Goal: Task Accomplishment & Management: Manage account settings

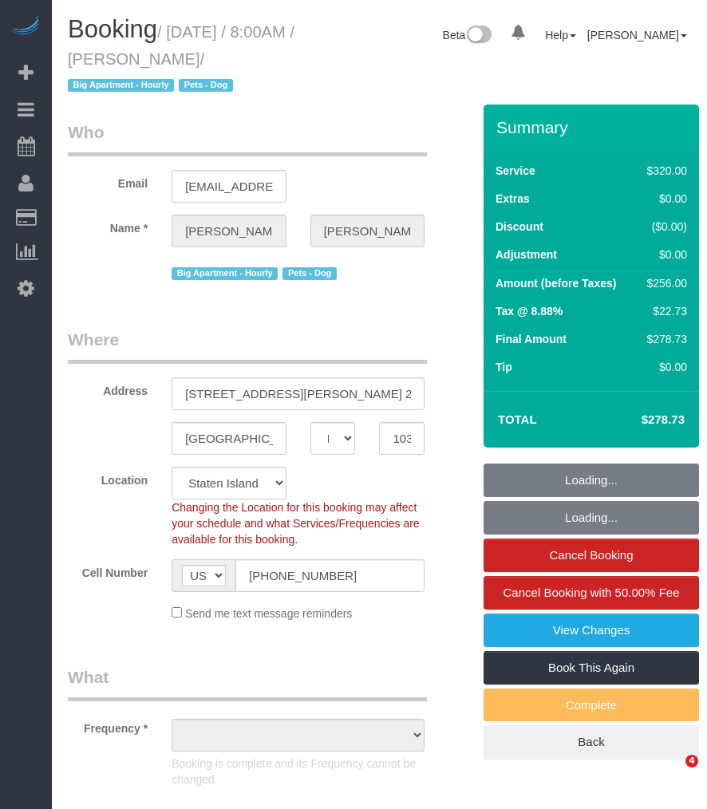
select select "NY"
select select "number:56"
select select "number:79"
select select "number:13"
select select "number:5"
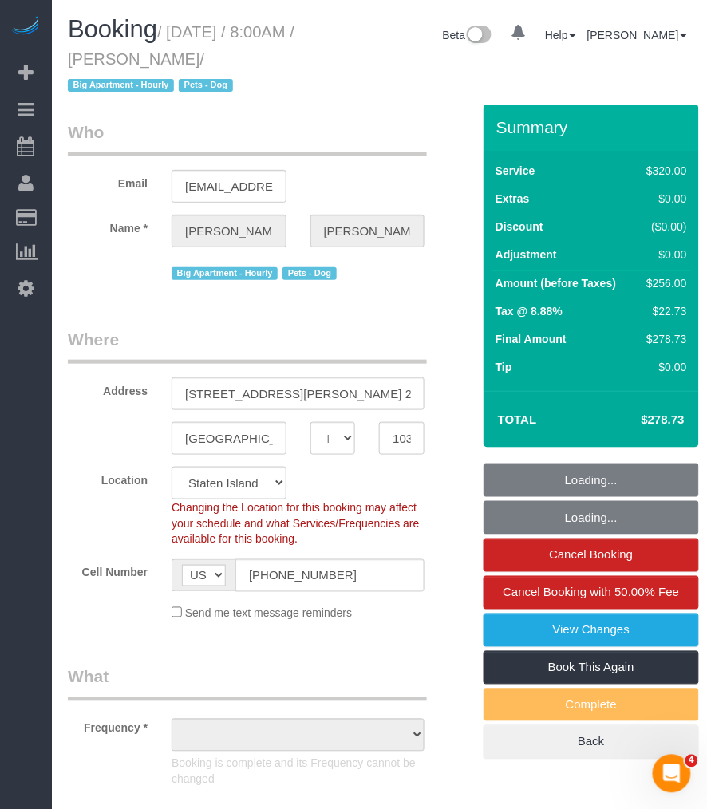
select select "object:1009"
select select "240"
select select "spot1"
select select "object:1041"
select select "string:stripe-pm_1S2eAF4VGloSiKo7vkQGNOUN"
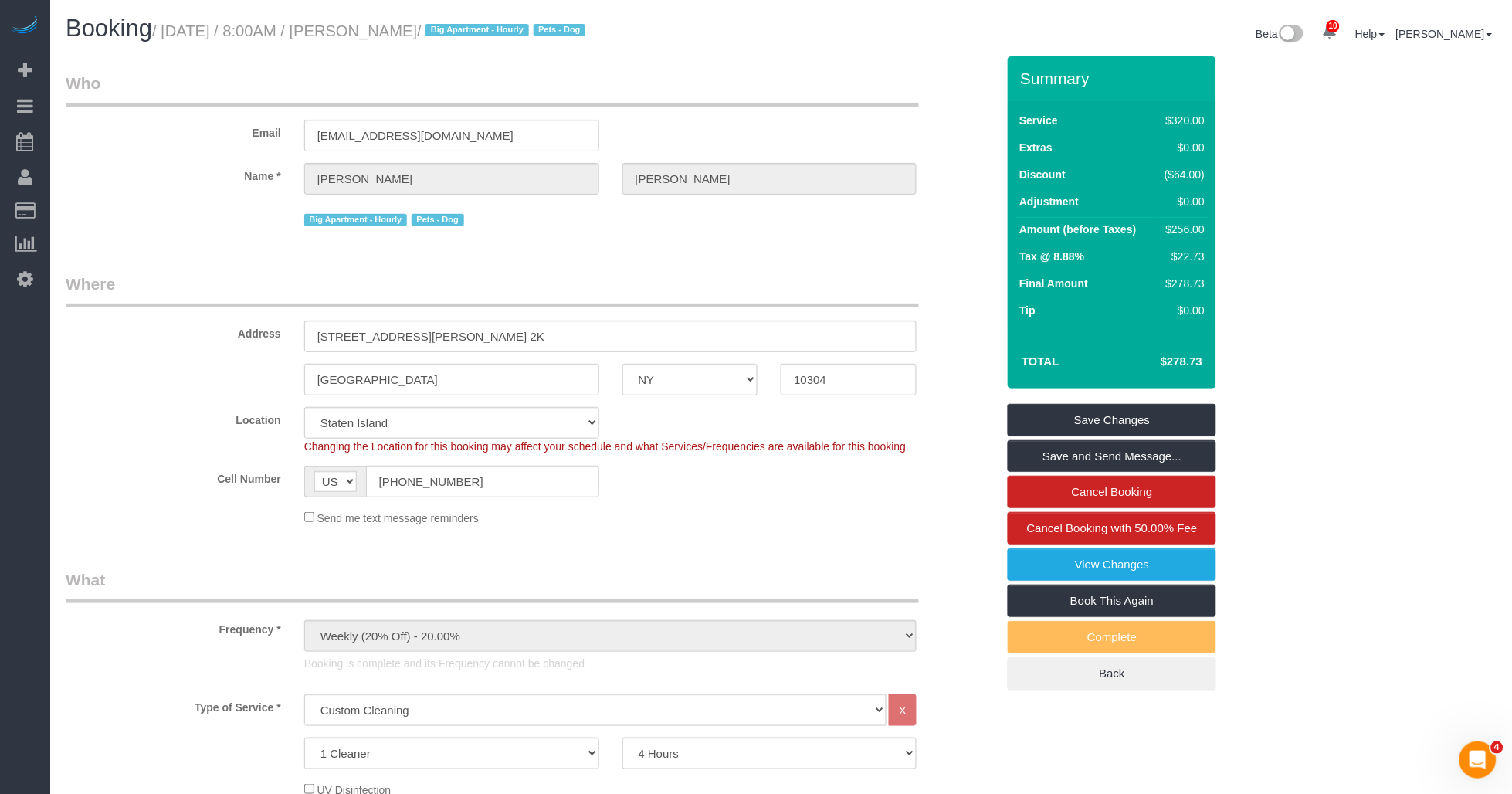
drag, startPoint x: 390, startPoint y: 32, endPoint x: 485, endPoint y: 32, distance: 95.0
click at [485, 32] on small "/ September 02, 2025 / 8:00AM / Genara Burks / Big Apartment - Hourly Pets - Dog" at bounding box center [371, 31] width 438 height 17
drag, startPoint x: 485, startPoint y: 32, endPoint x: 396, endPoint y: 32, distance: 89.0
click at [400, 33] on small "/ September 02, 2025 / 8:00AM / Genara Burks / Big Apartment - Hourly Pets - Dog" at bounding box center [371, 31] width 438 height 17
copy small "Genara Burks"
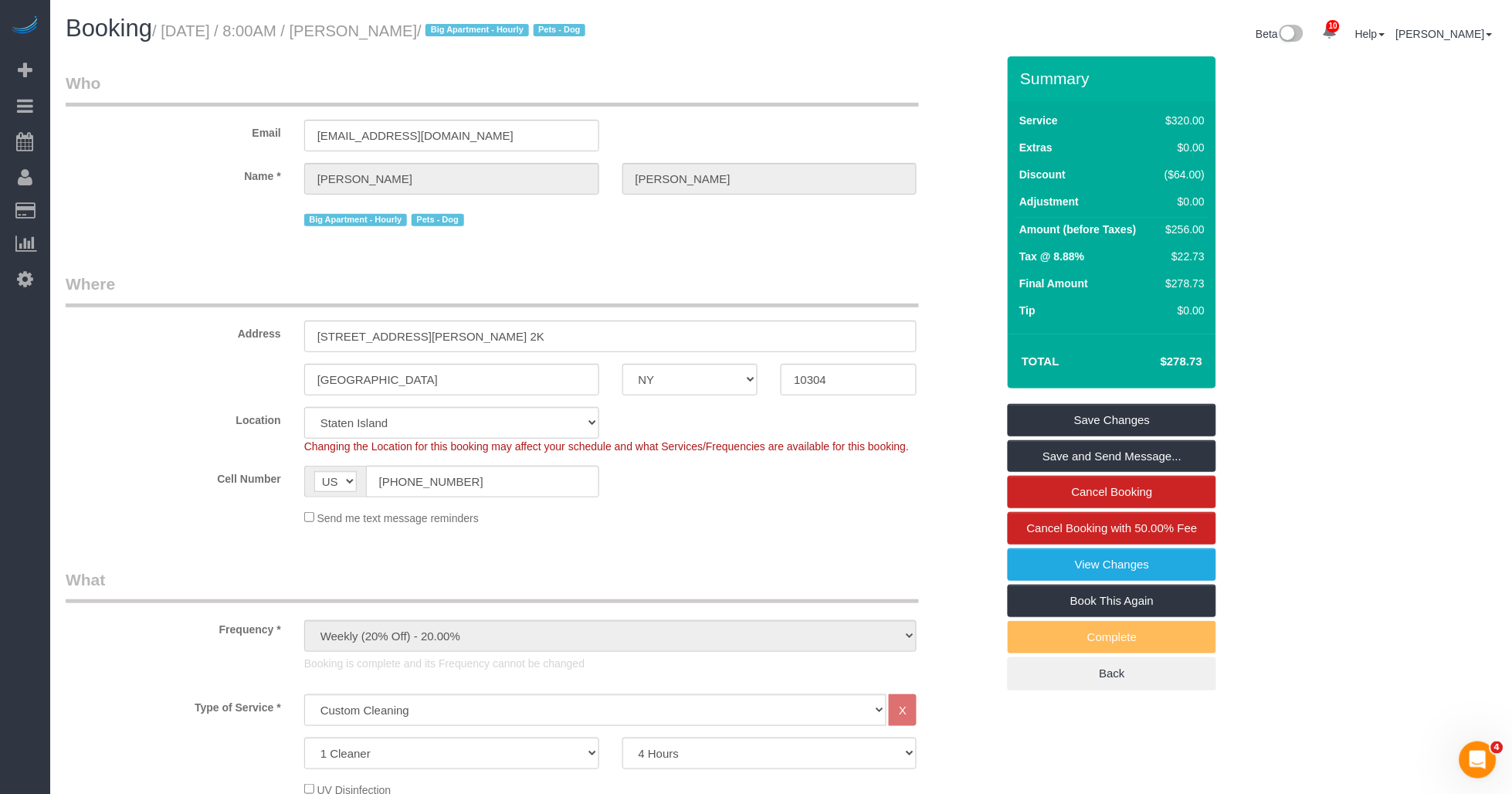
drag, startPoint x: 386, startPoint y: 27, endPoint x: 483, endPoint y: 32, distance: 97.1
click at [483, 32] on small "/ September 02, 2025 / 8:00AM / Genara Burks / Big Apartment - Hourly Pets - Dog" at bounding box center [371, 31] width 438 height 17
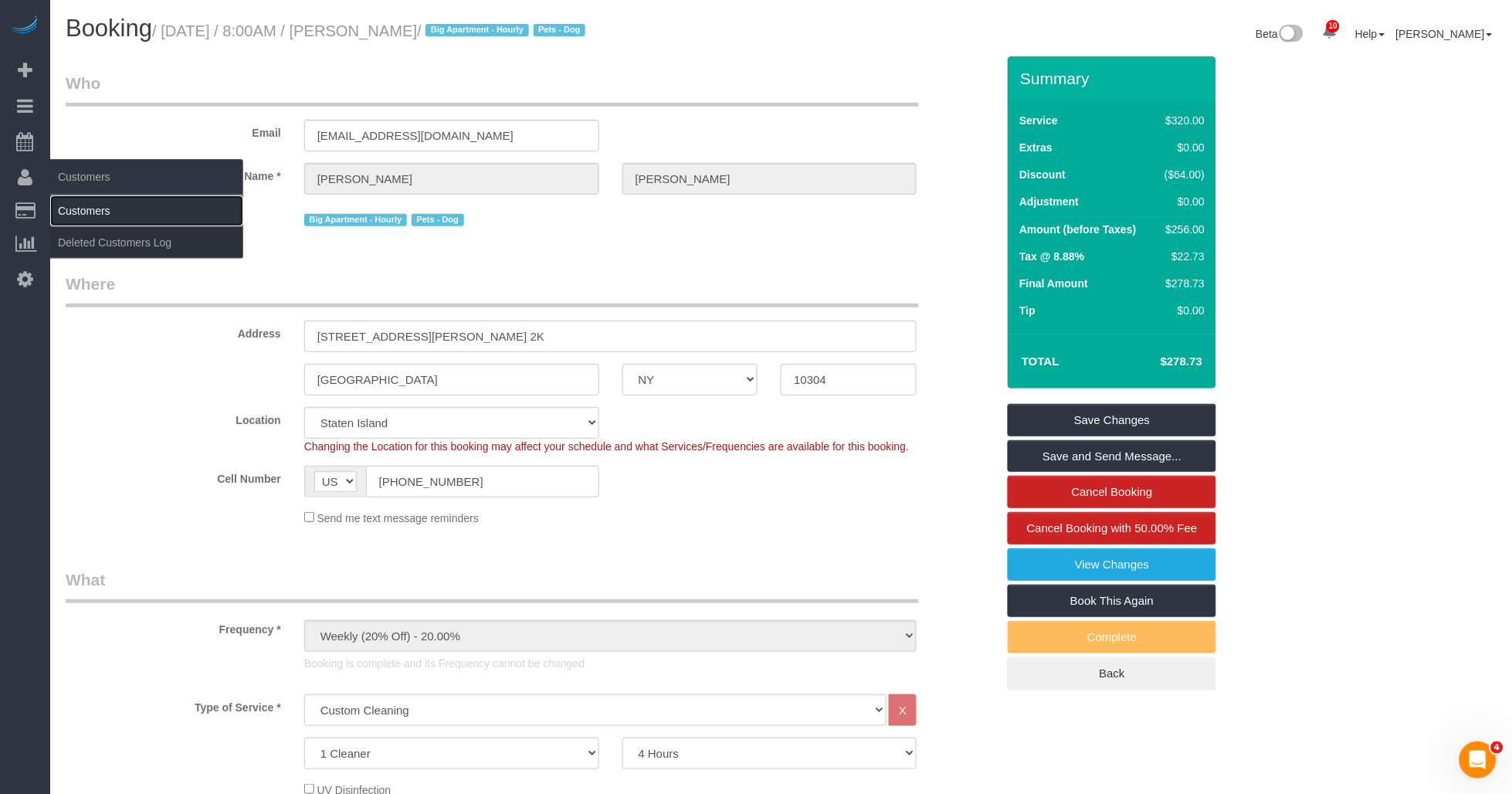
click at [93, 217] on link "Customers" at bounding box center [146, 211] width 193 height 31
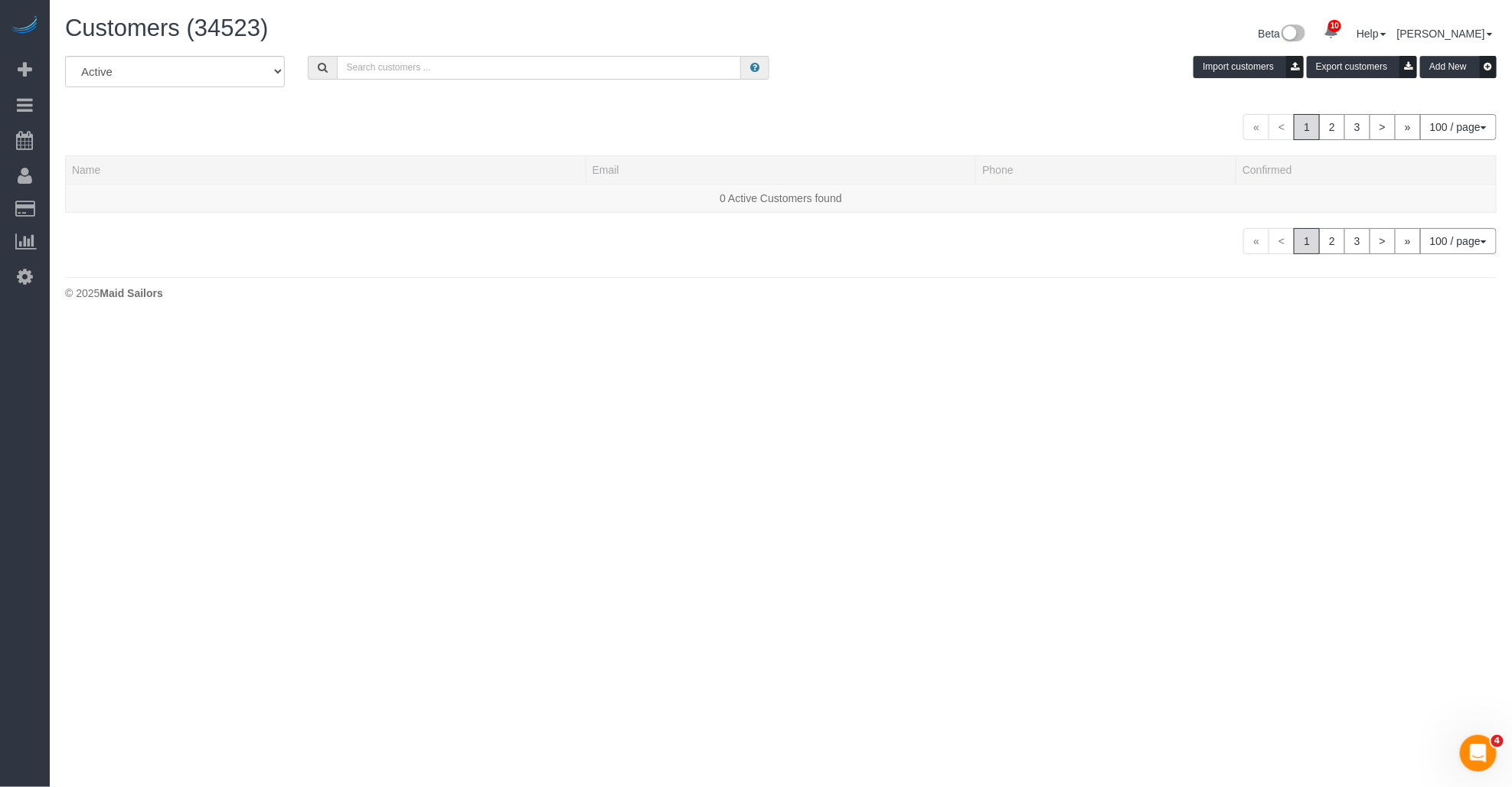
click at [400, 67] on input "text" at bounding box center [538, 67] width 404 height 24
paste input "Genara Burks"
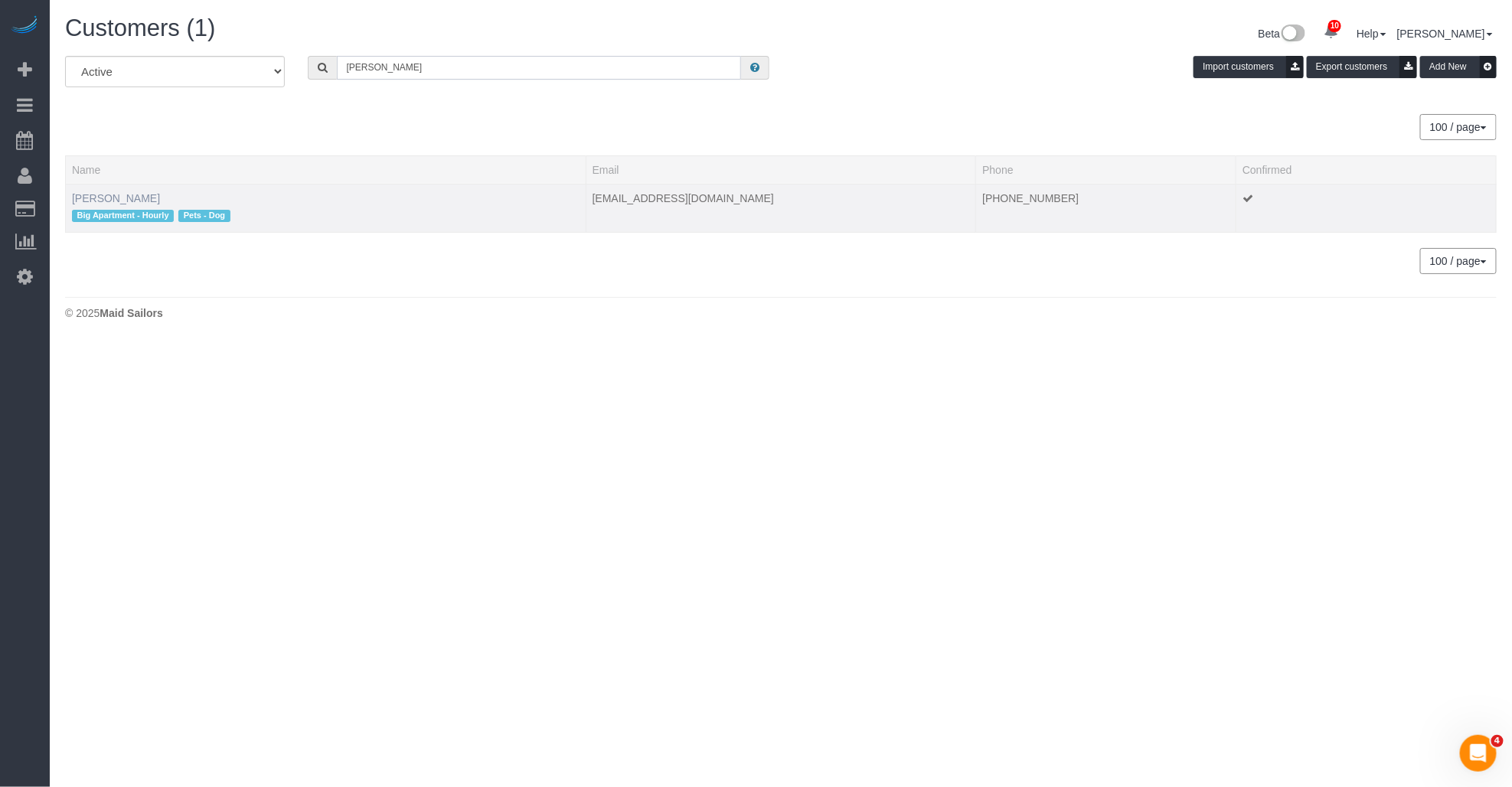
type input "Genara Burks"
click at [83, 196] on link "Genara Burks" at bounding box center [116, 198] width 88 height 12
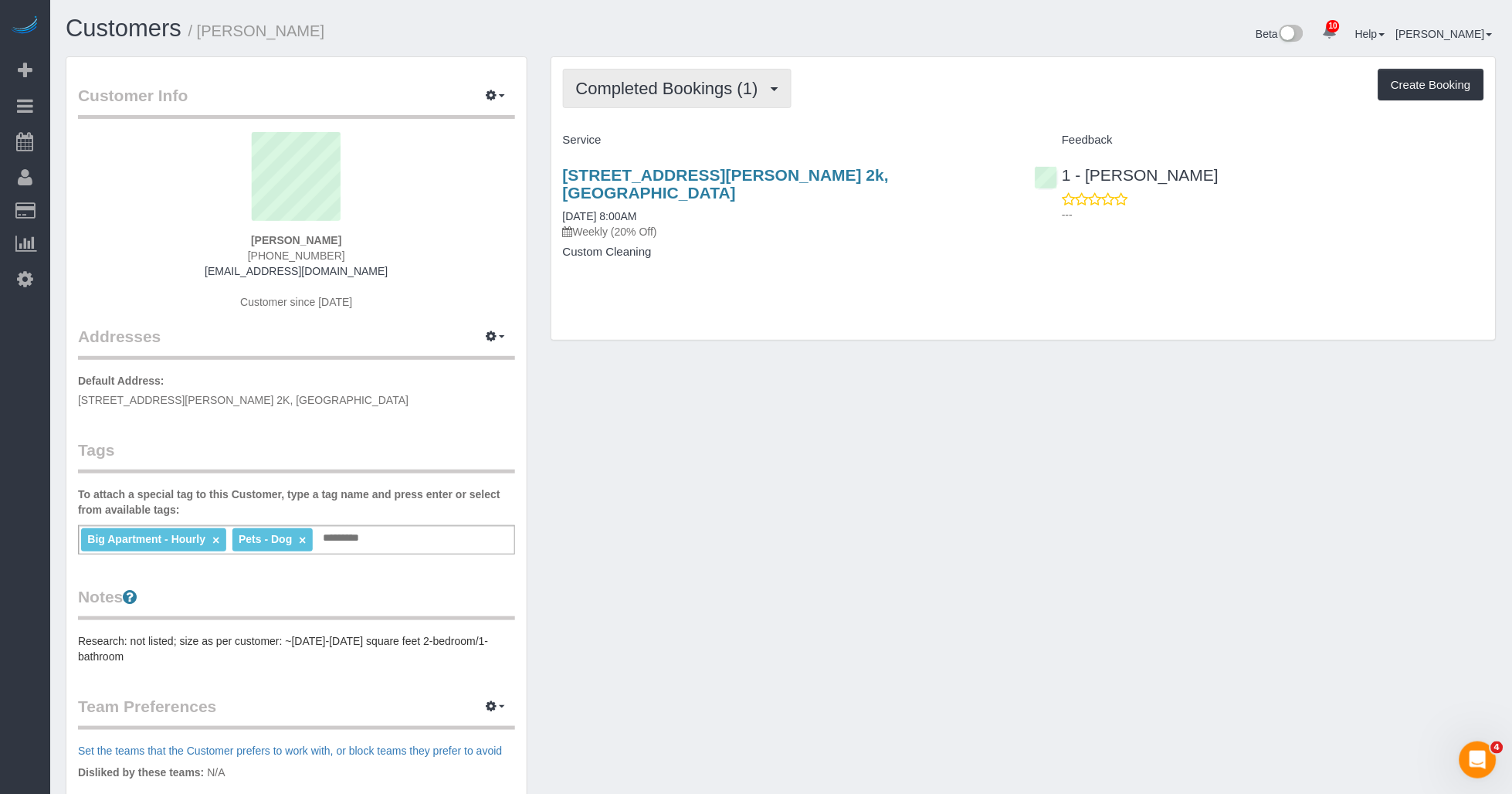
click at [683, 95] on span "Completed Bookings (1)" at bounding box center [671, 88] width 190 height 19
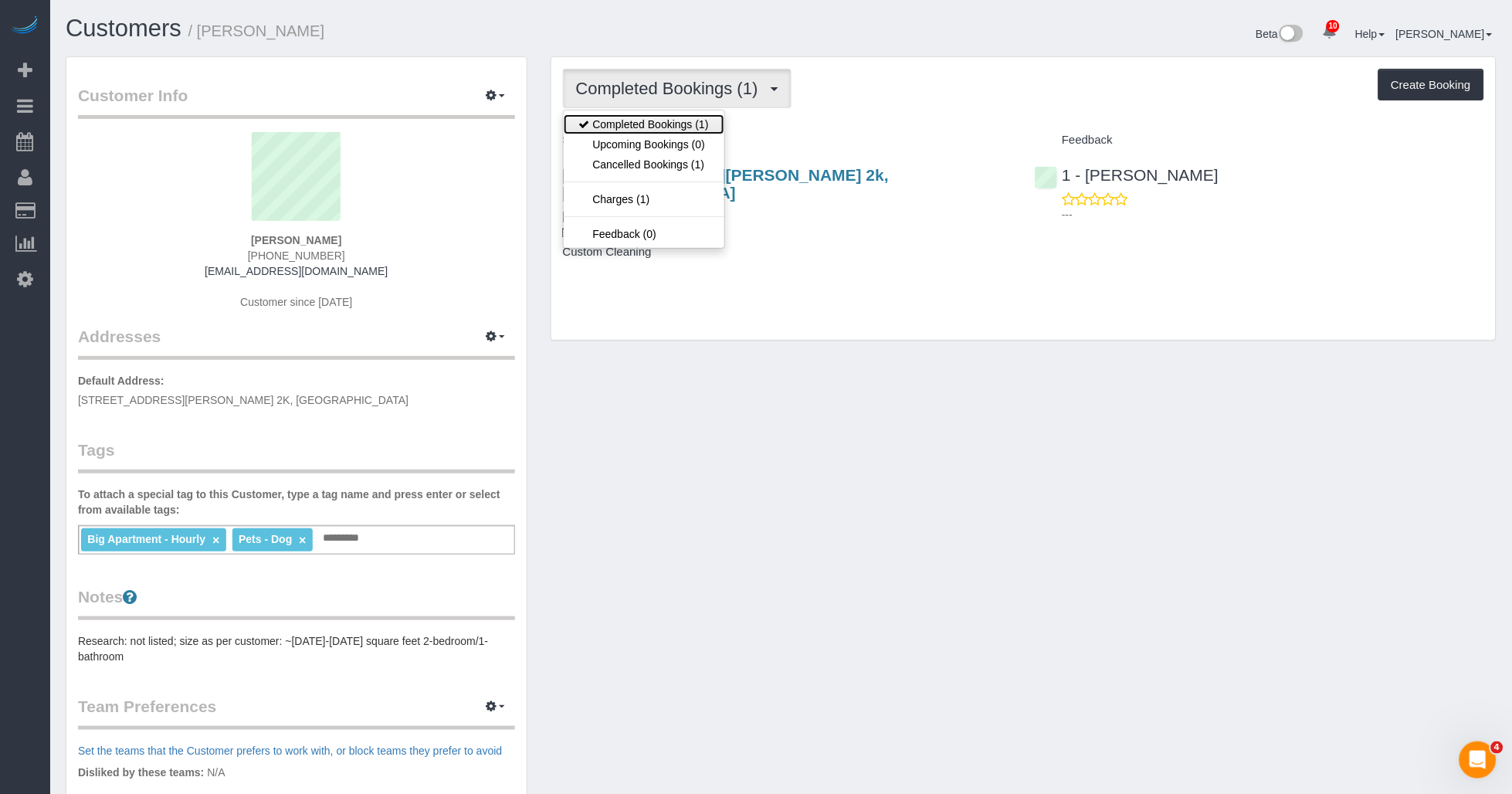
click at [683, 128] on link "Completed Bookings (1)" at bounding box center [644, 124] width 161 height 20
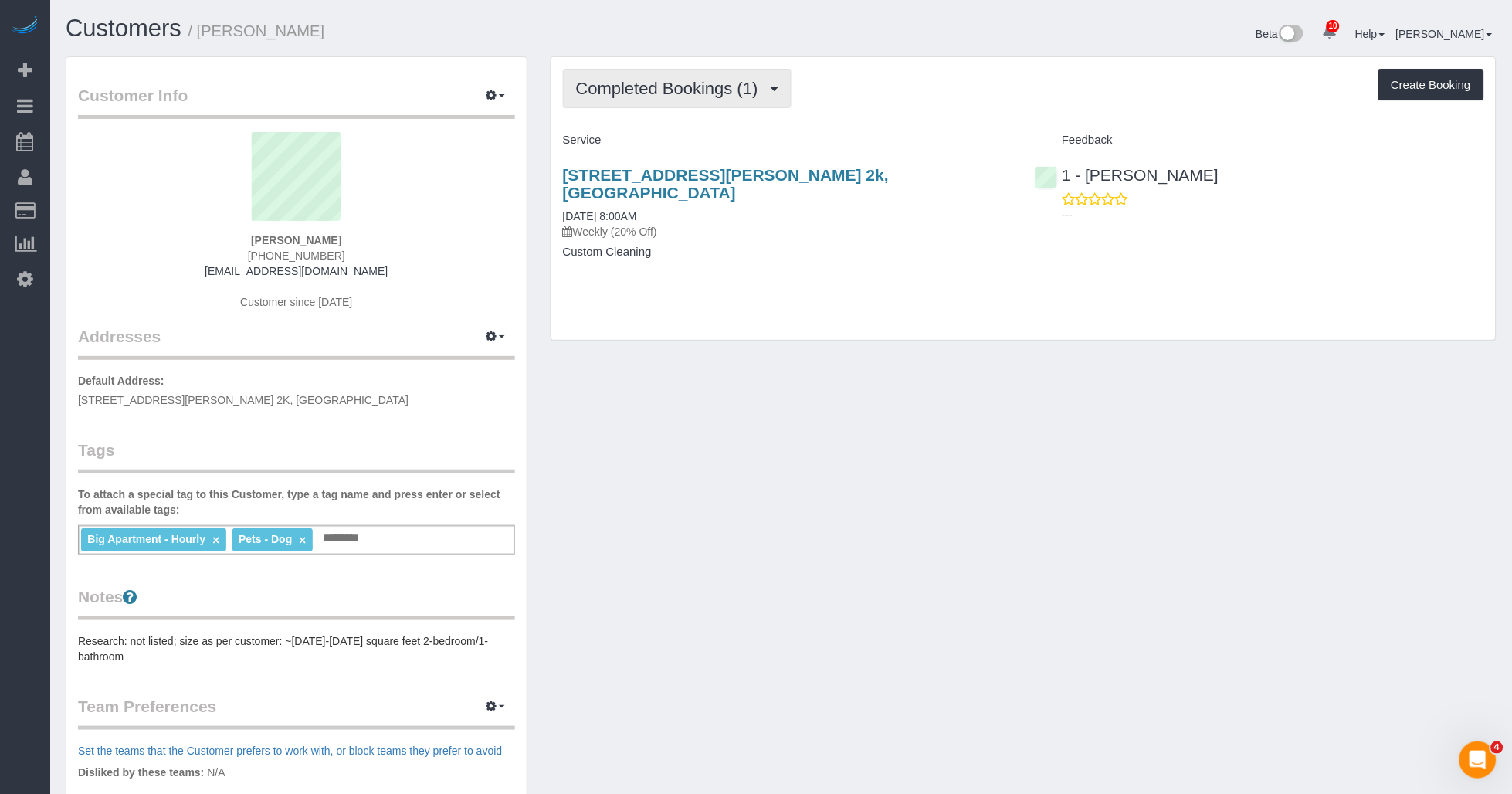
click at [618, 102] on button "Completed Bookings (1)" at bounding box center [678, 88] width 228 height 40
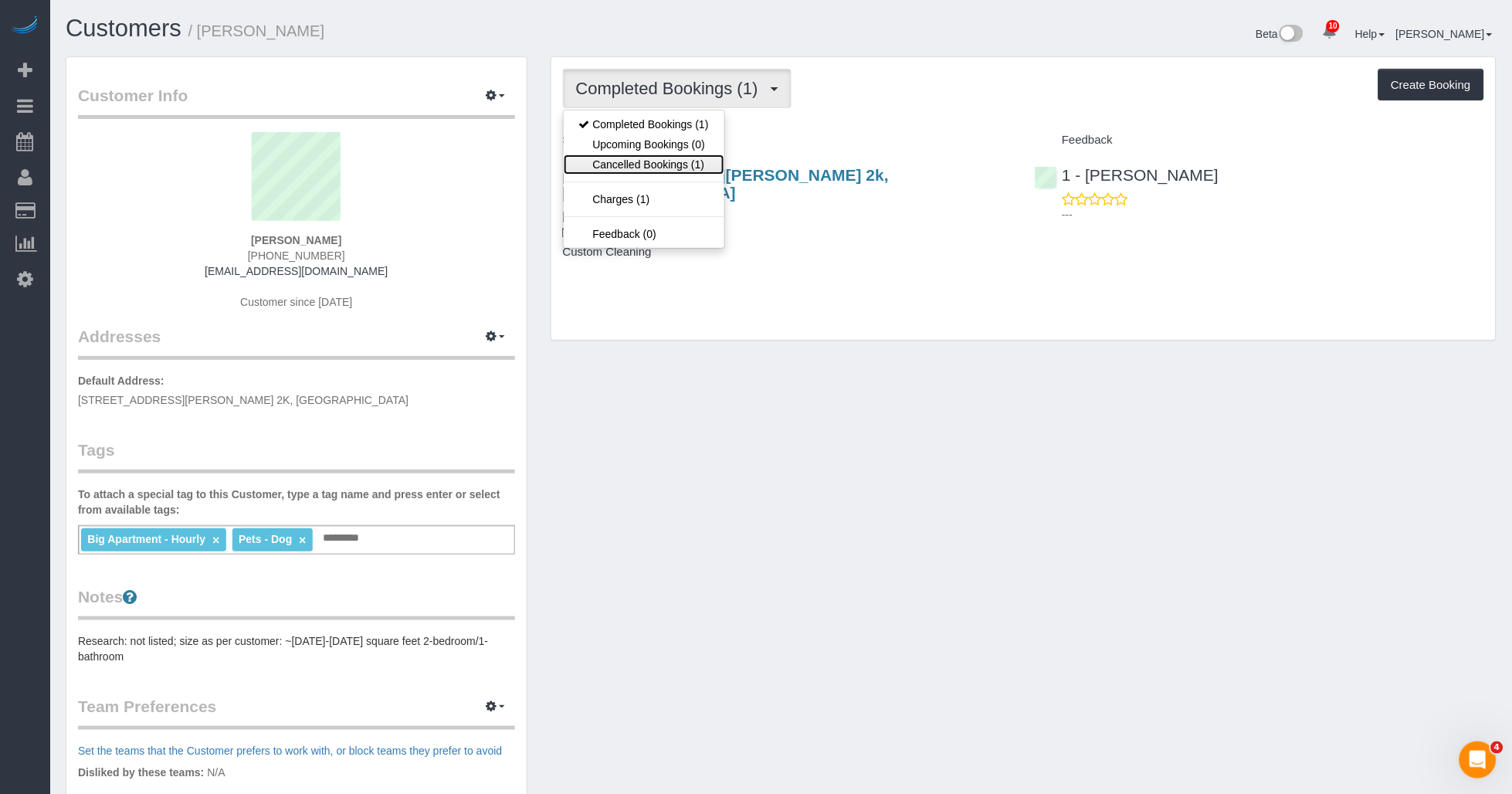
click at [614, 168] on link "Cancelled Bookings (1)" at bounding box center [644, 165] width 161 height 20
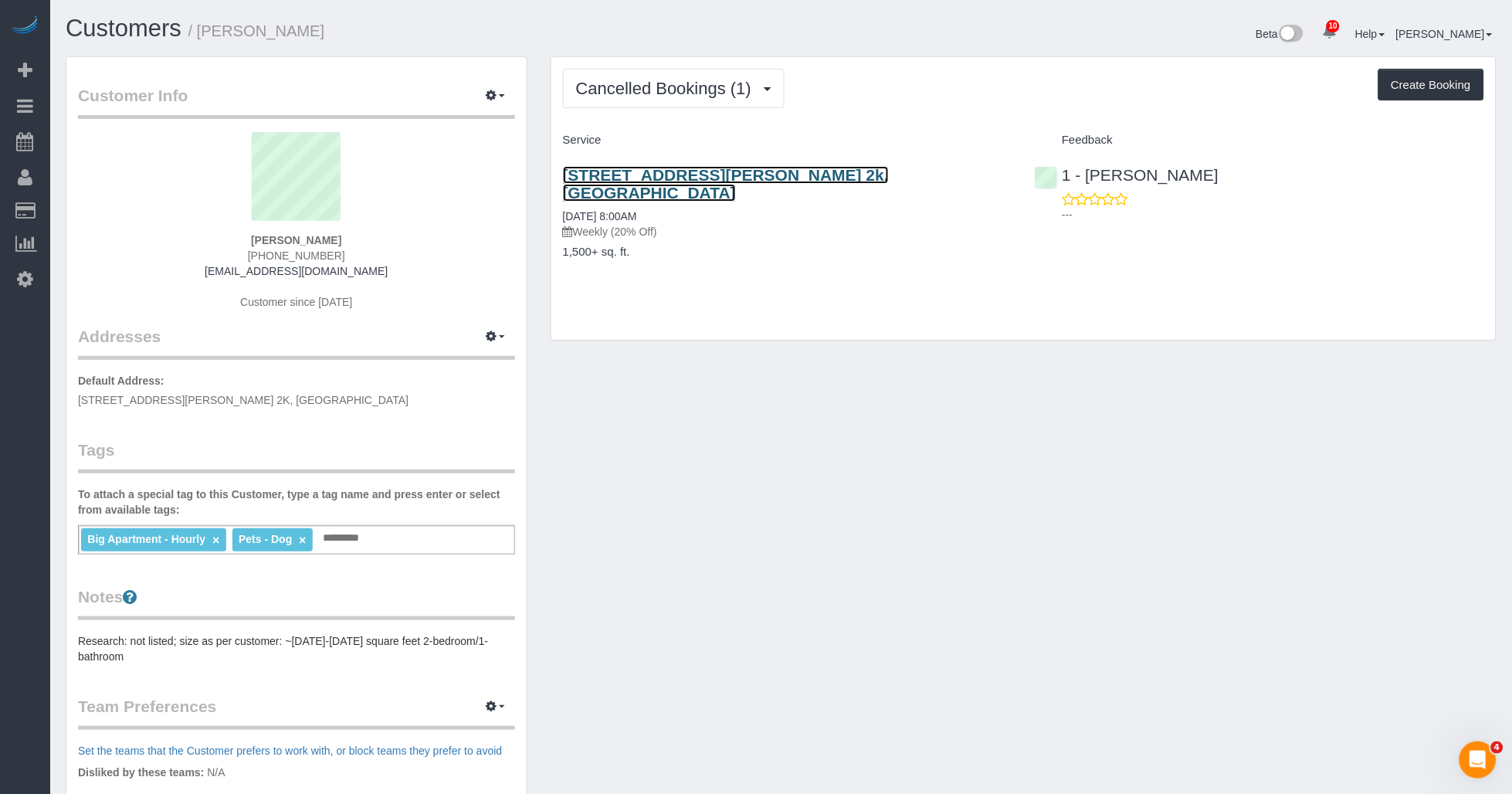
click at [663, 175] on link "197 Gordon Street, Apt. 2k, Staten Island, NY 10304" at bounding box center [726, 184] width 326 height 36
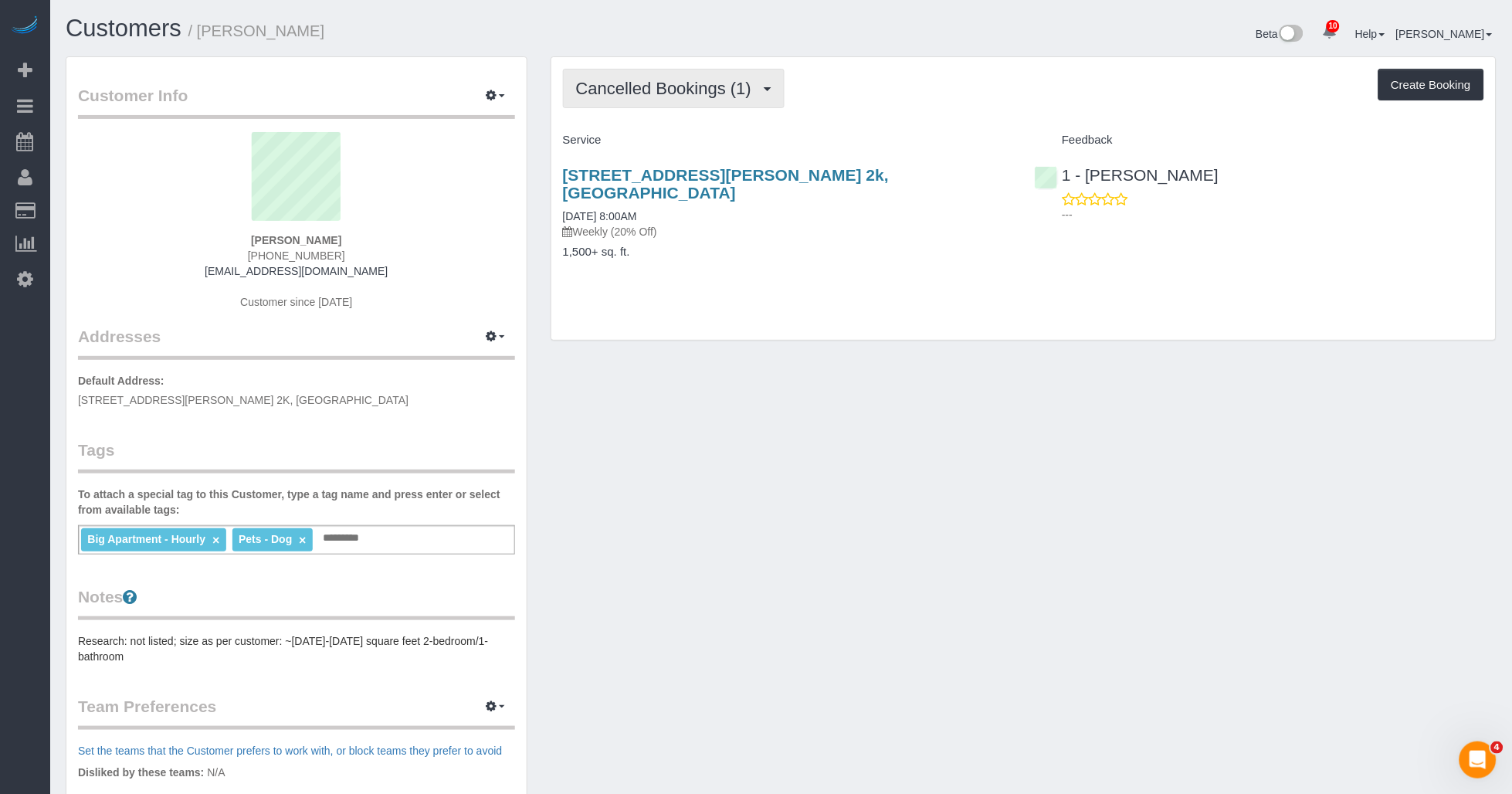
click at [683, 85] on span "Cancelled Bookings (1)" at bounding box center [667, 88] width 183 height 19
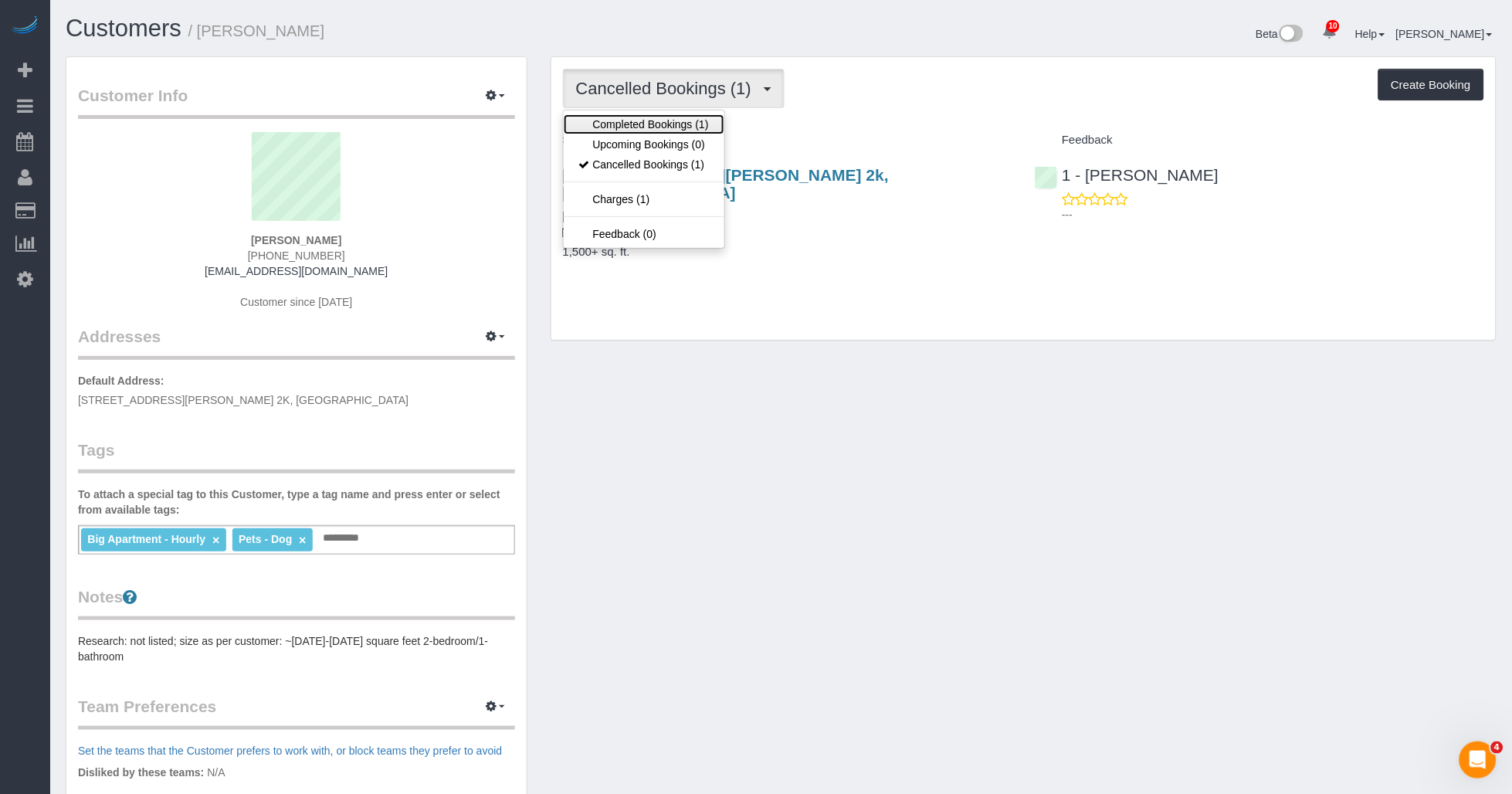
click at [668, 124] on link "Completed Bookings (1)" at bounding box center [644, 124] width 161 height 20
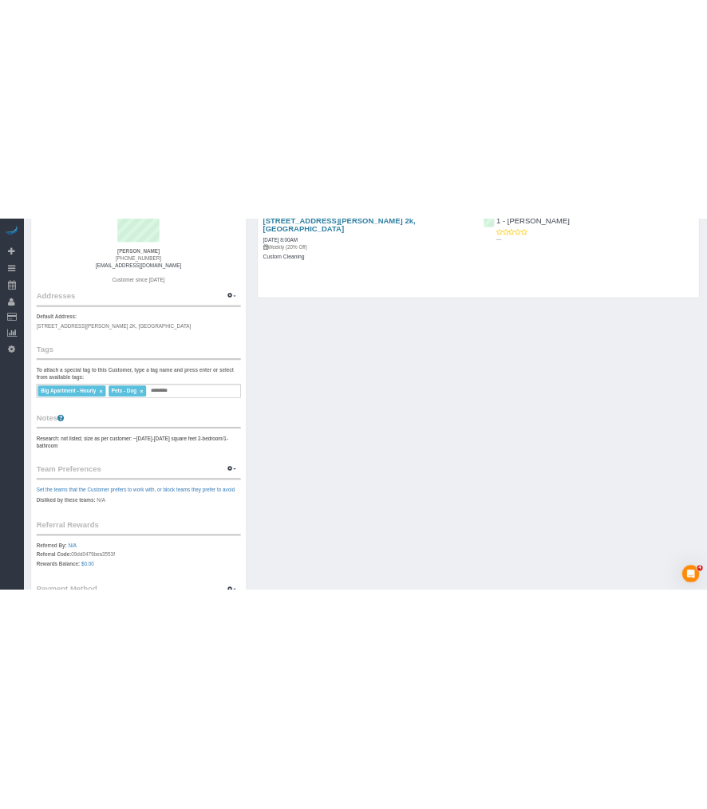
scroll to position [332, 0]
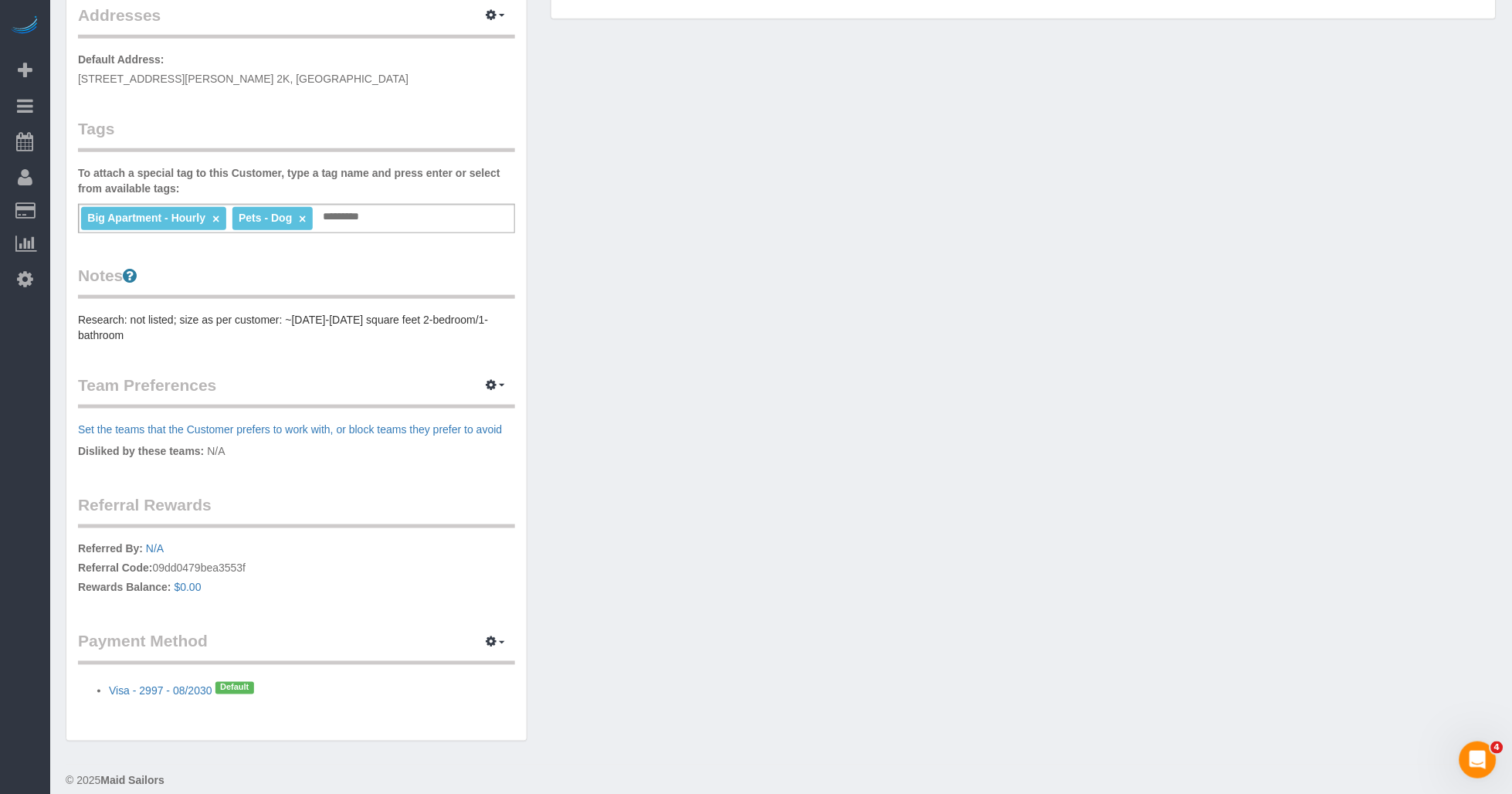
drag, startPoint x: 696, startPoint y: 353, endPoint x: 646, endPoint y: 49, distance: 308.1
click at [683, 353] on div "Customer Info Edit Contact Info Send Message Email Preferences Special Sales Ta…" at bounding box center [781, 246] width 1455 height 1023
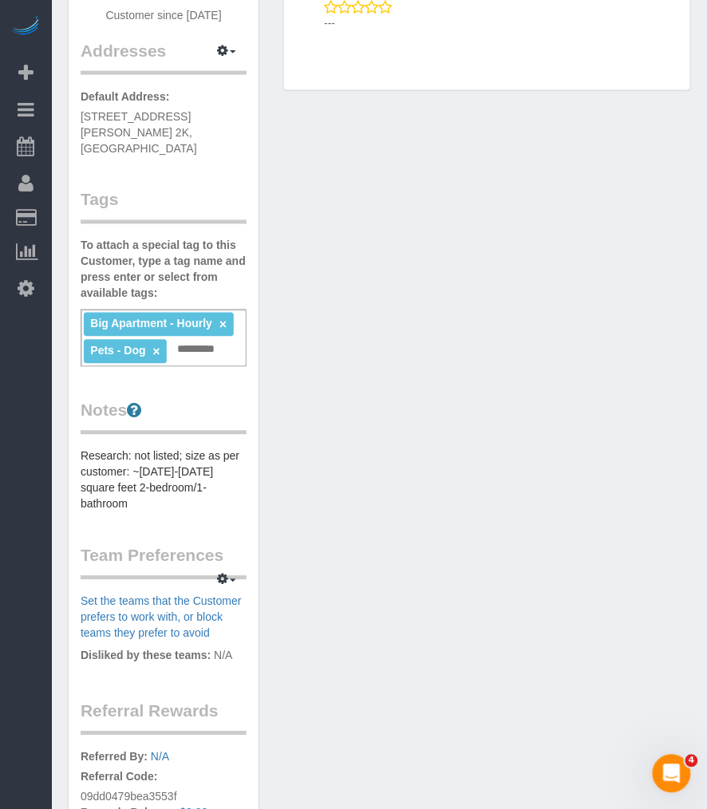
scroll to position [0, 0]
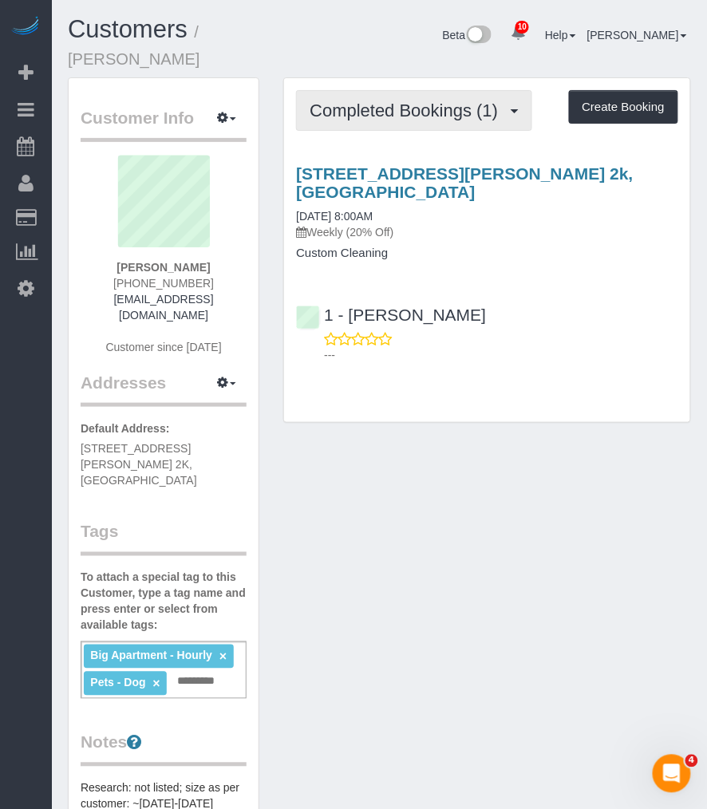
click at [369, 101] on span "Completed Bookings (1)" at bounding box center [408, 111] width 196 height 20
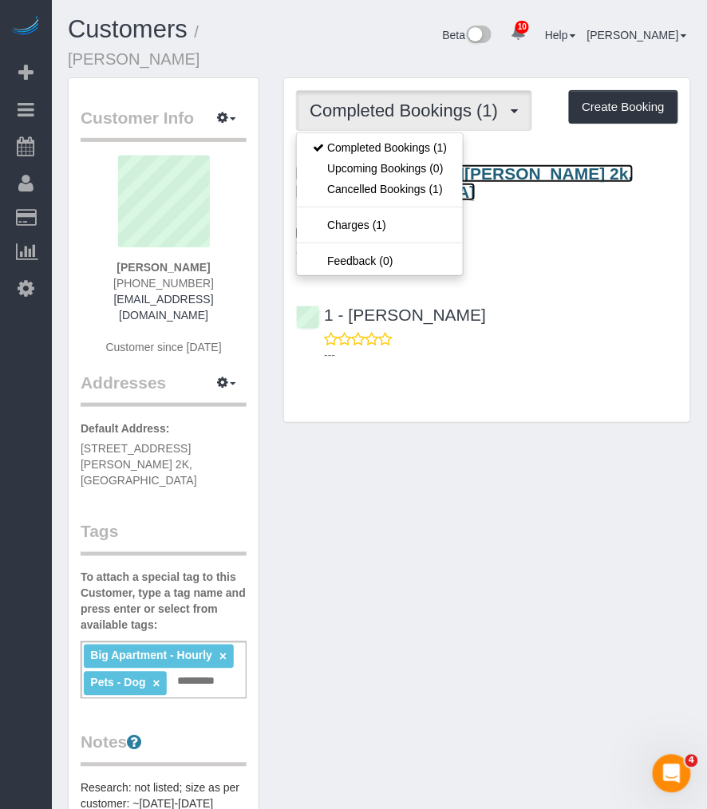
click at [493, 164] on link "197 Gordon Street, Apt. 2k, Staten Island, NY 10304" at bounding box center [464, 182] width 337 height 37
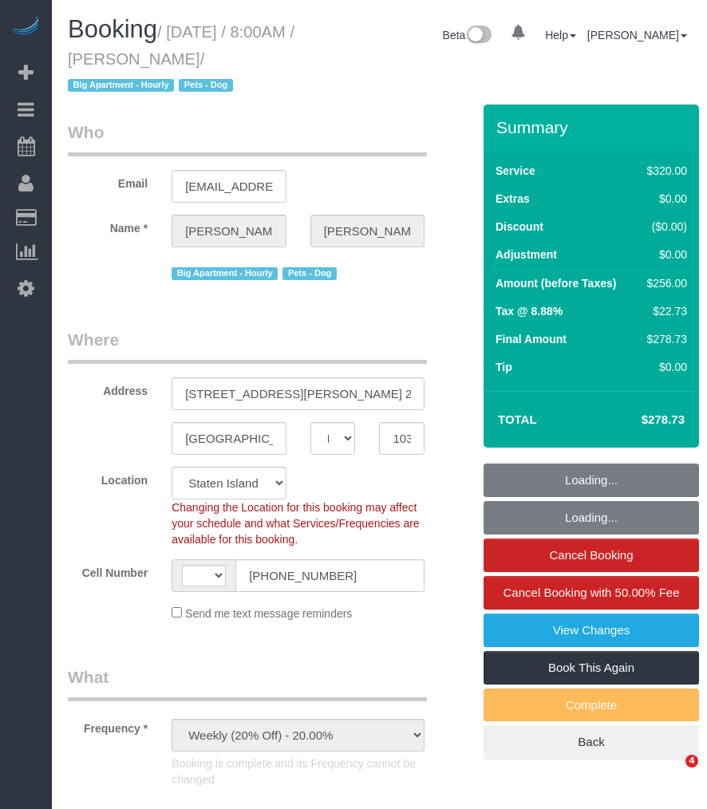
select select "NY"
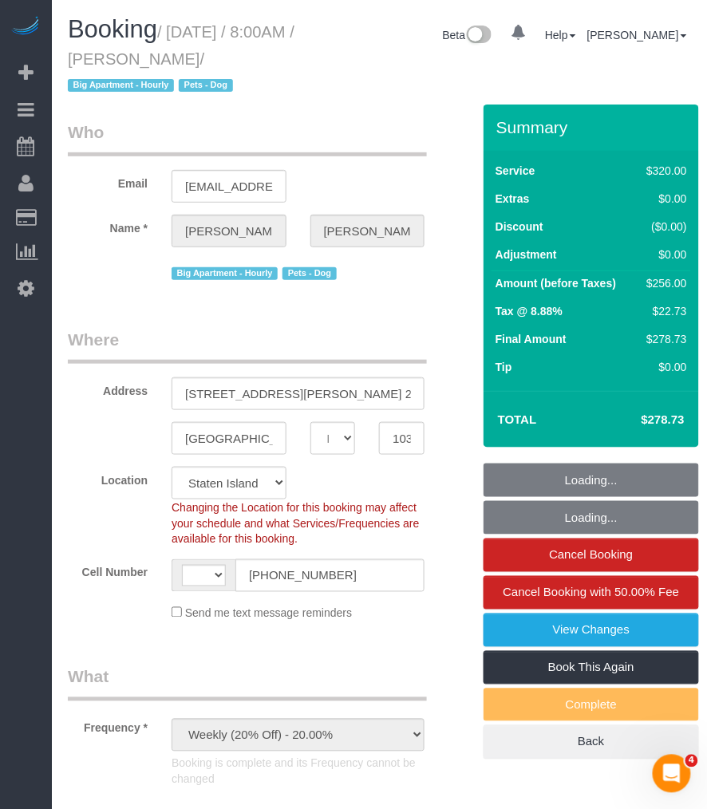
select select "object:631"
select select "string:stripe-pm_1S2eAF4VGloSiKo7vkQGNOUN"
select select "number:56"
select select "number:79"
select select "number:13"
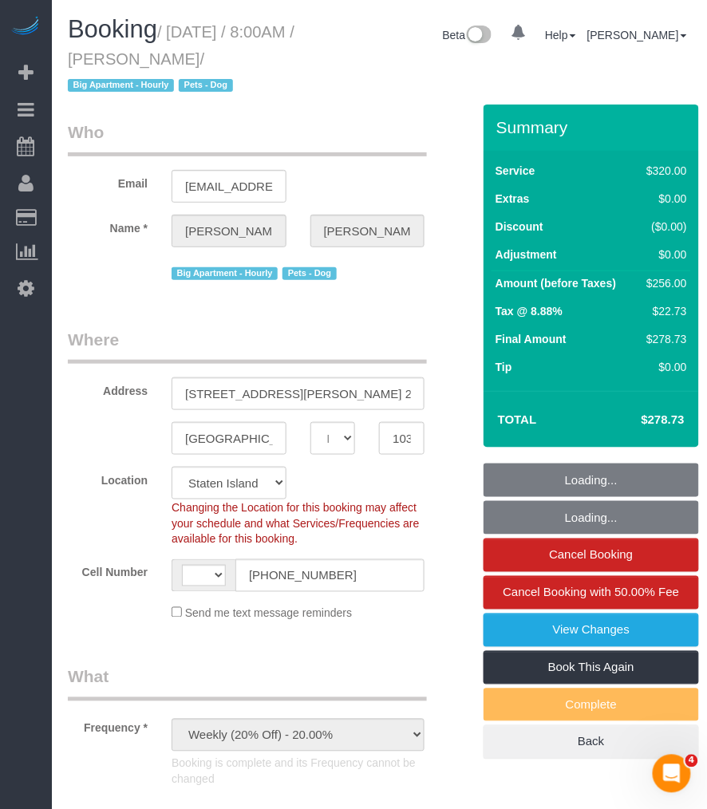
select select "number:5"
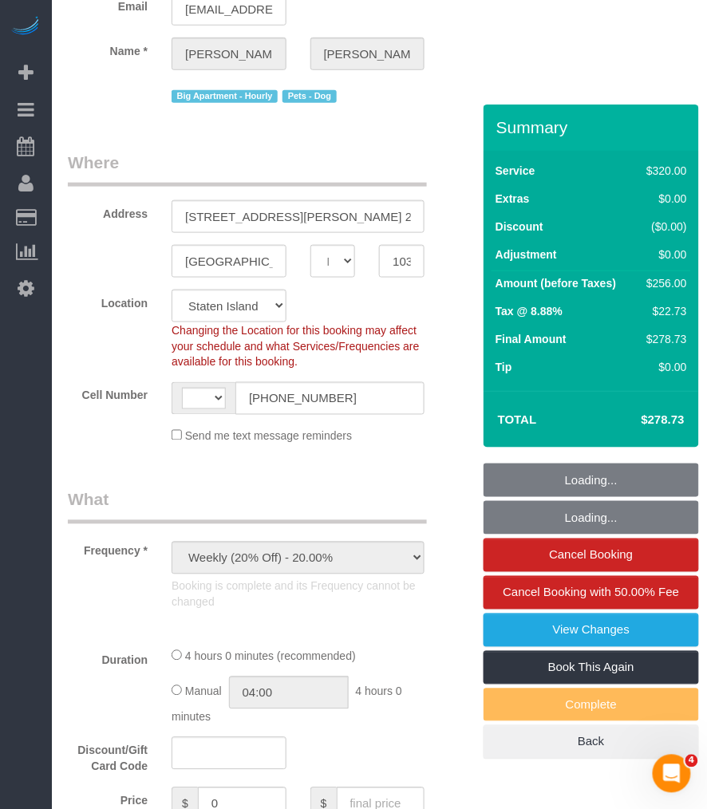
select select "string:US"
select select "spot1"
select select "240"
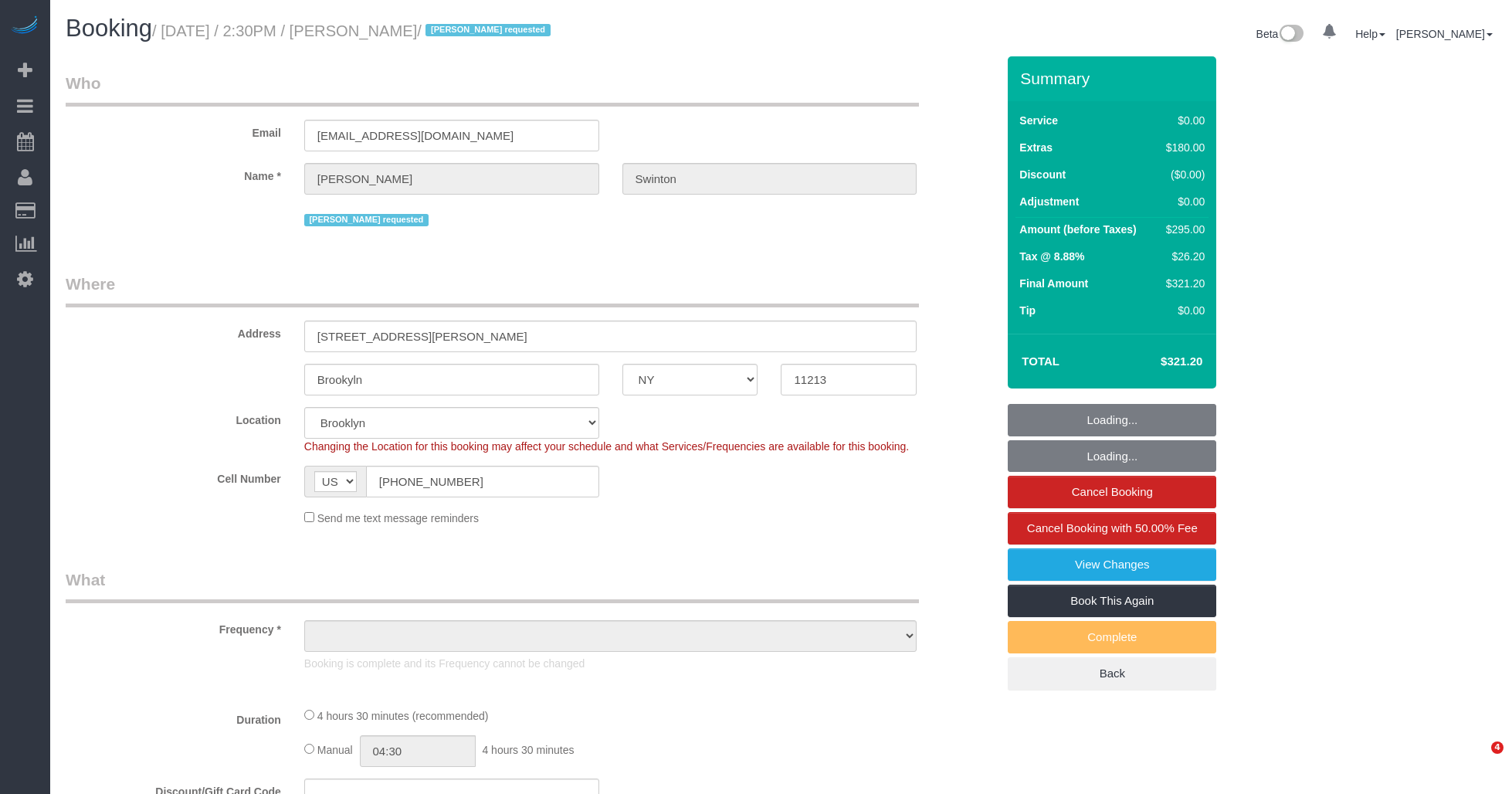
select select "NY"
select select "1"
select select "number:89"
select select "number:90"
select select "number:15"
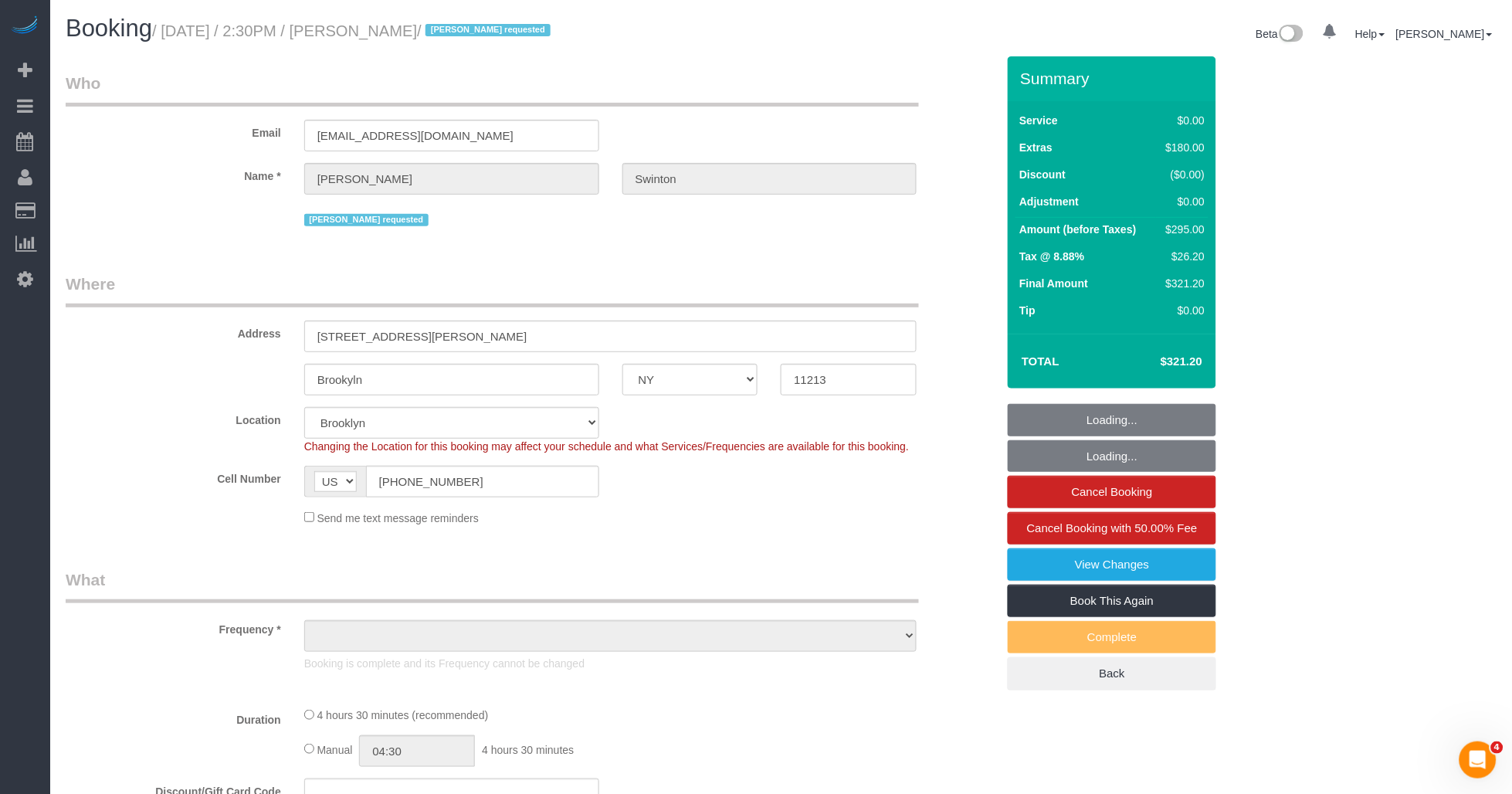
select select "number:5"
select select "object:978"
select select "1"
select select "string:stripe-pm_1S2xM94VGloSiKo7GE1AsdHx"
select select "object:1397"
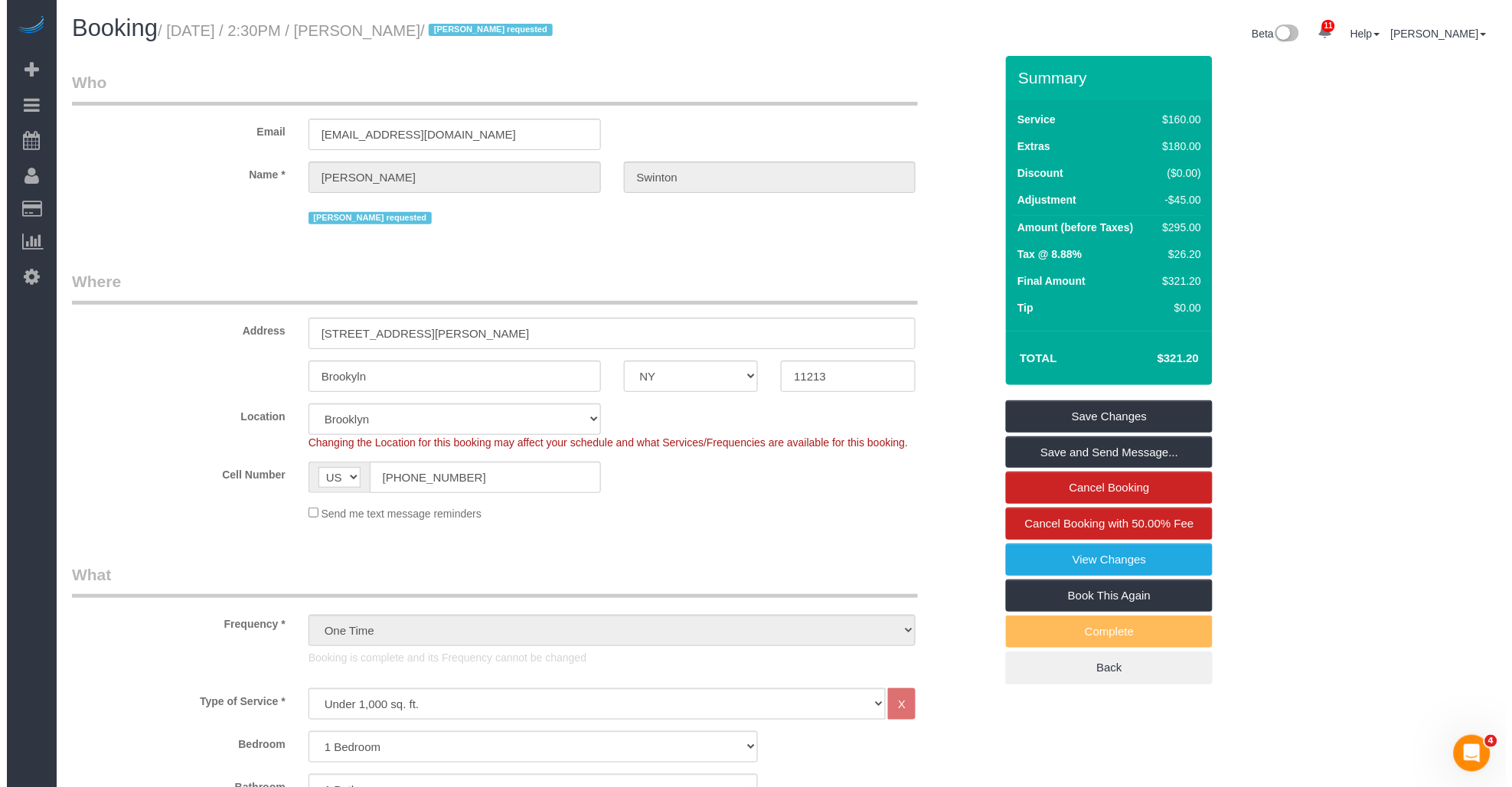
scroll to position [85, 0]
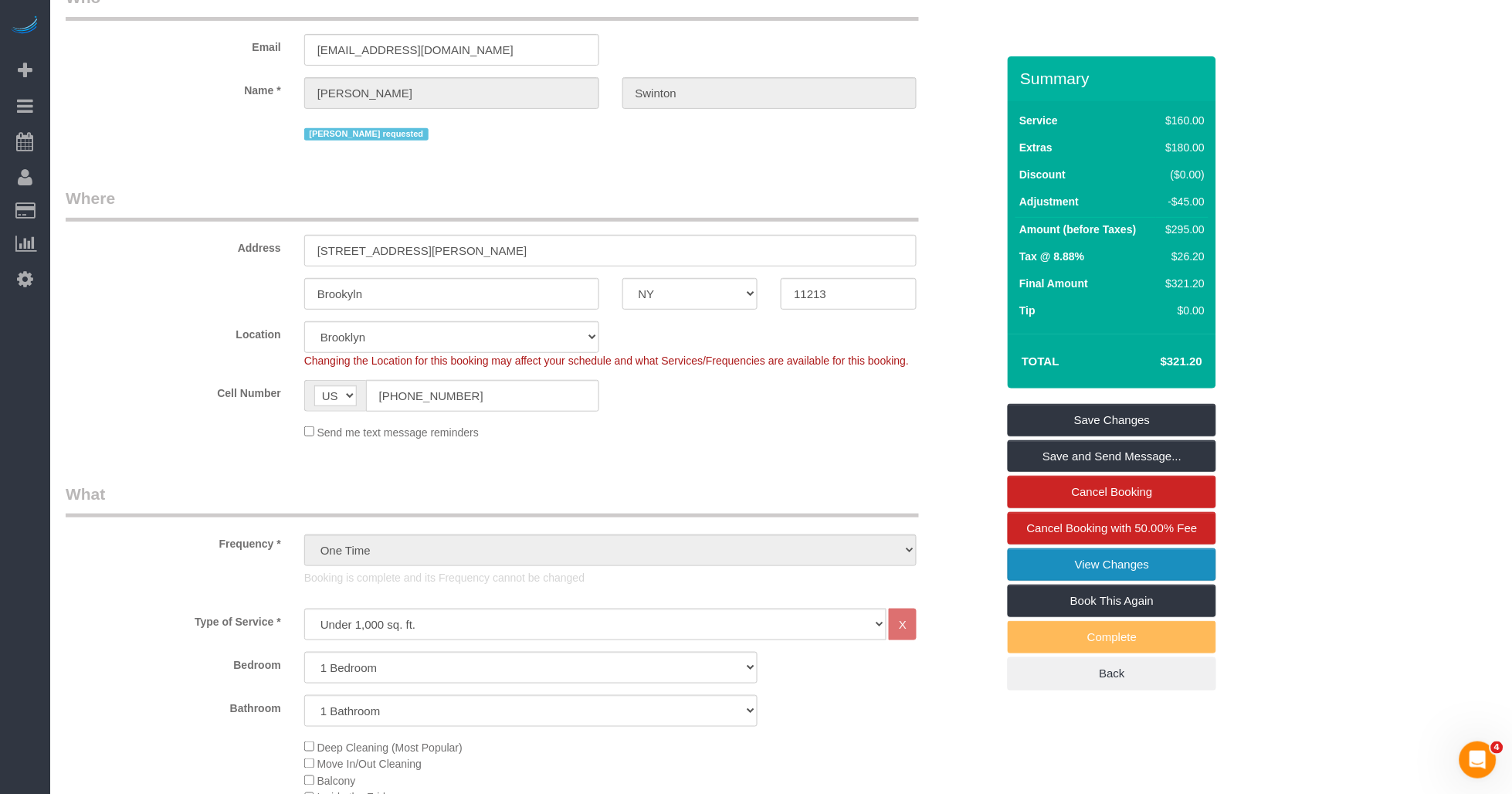
click at [1115, 565] on link "View Changes" at bounding box center [1111, 565] width 208 height 33
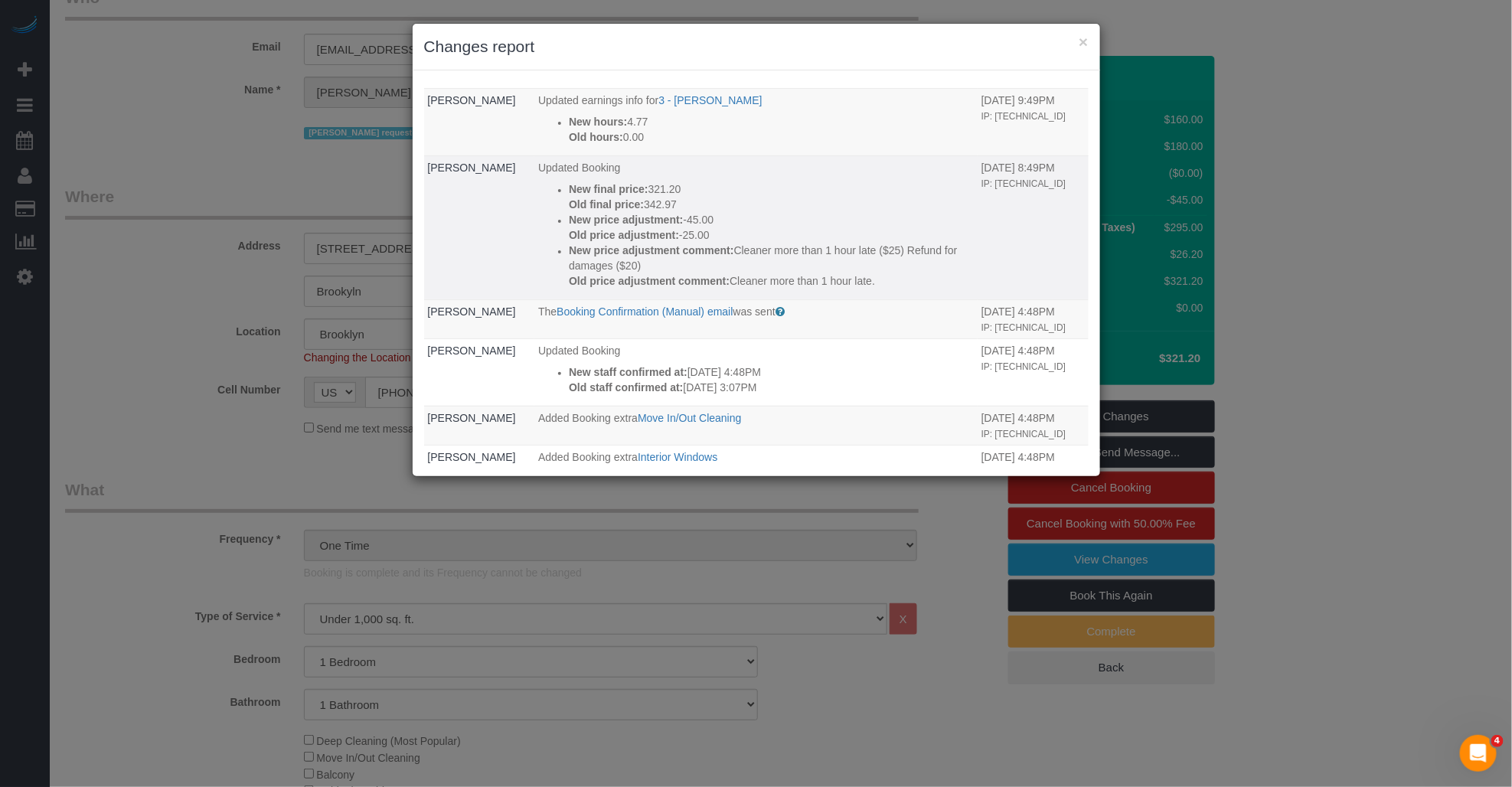
drag, startPoint x: 634, startPoint y: 197, endPoint x: 652, endPoint y: 197, distance: 18.0
click at [652, 197] on p "Old final price: 342.97" at bounding box center [771, 204] width 405 height 15
drag, startPoint x: 652, startPoint y: 197, endPoint x: 654, endPoint y: 187, distance: 10.2
click at [654, 187] on p "New final price: 321.20" at bounding box center [771, 189] width 405 height 15
drag, startPoint x: 654, startPoint y: 187, endPoint x: 598, endPoint y: 218, distance: 64.0
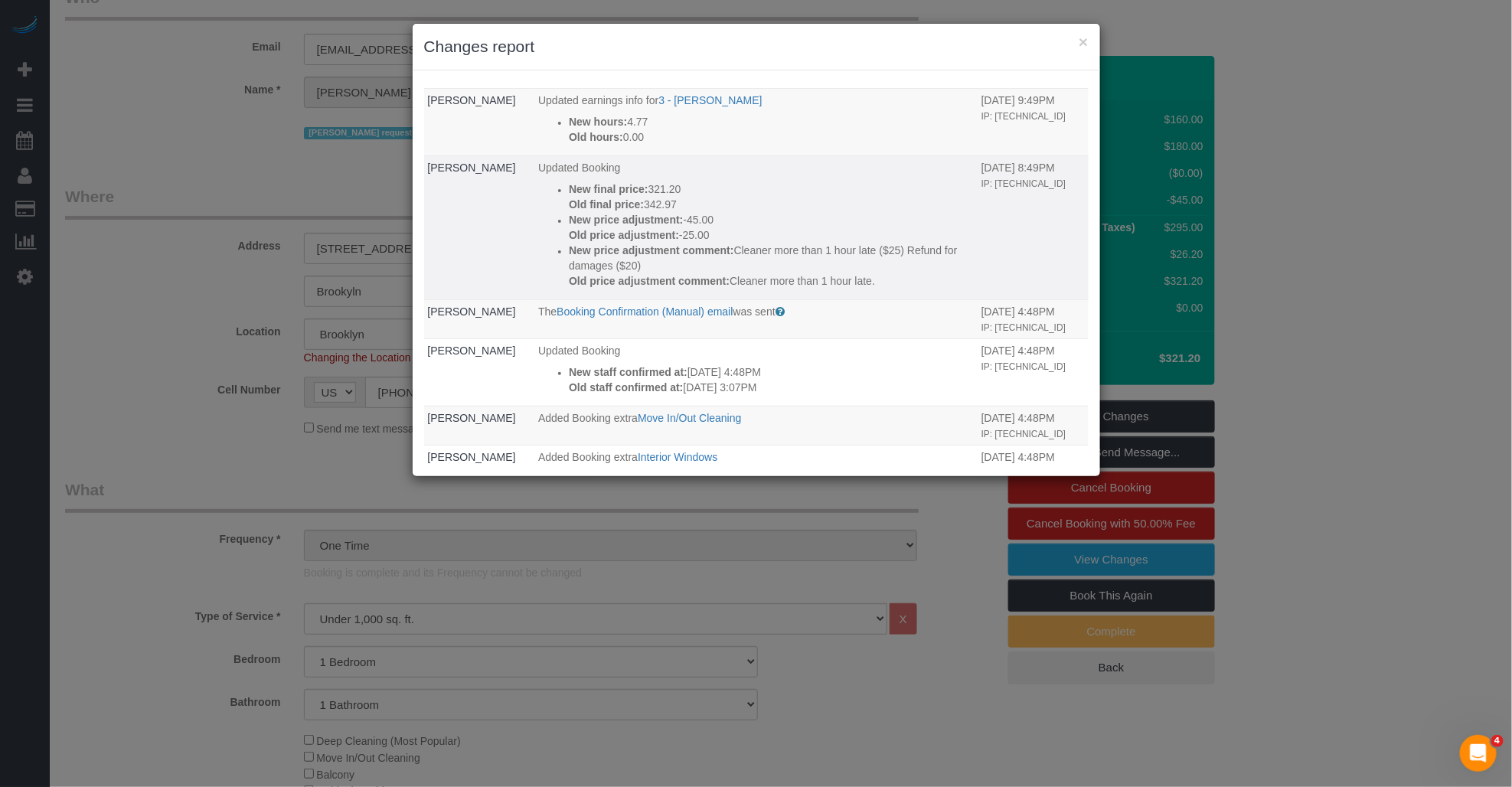
click at [598, 218] on strong "New price adjustment:" at bounding box center [626, 220] width 114 height 12
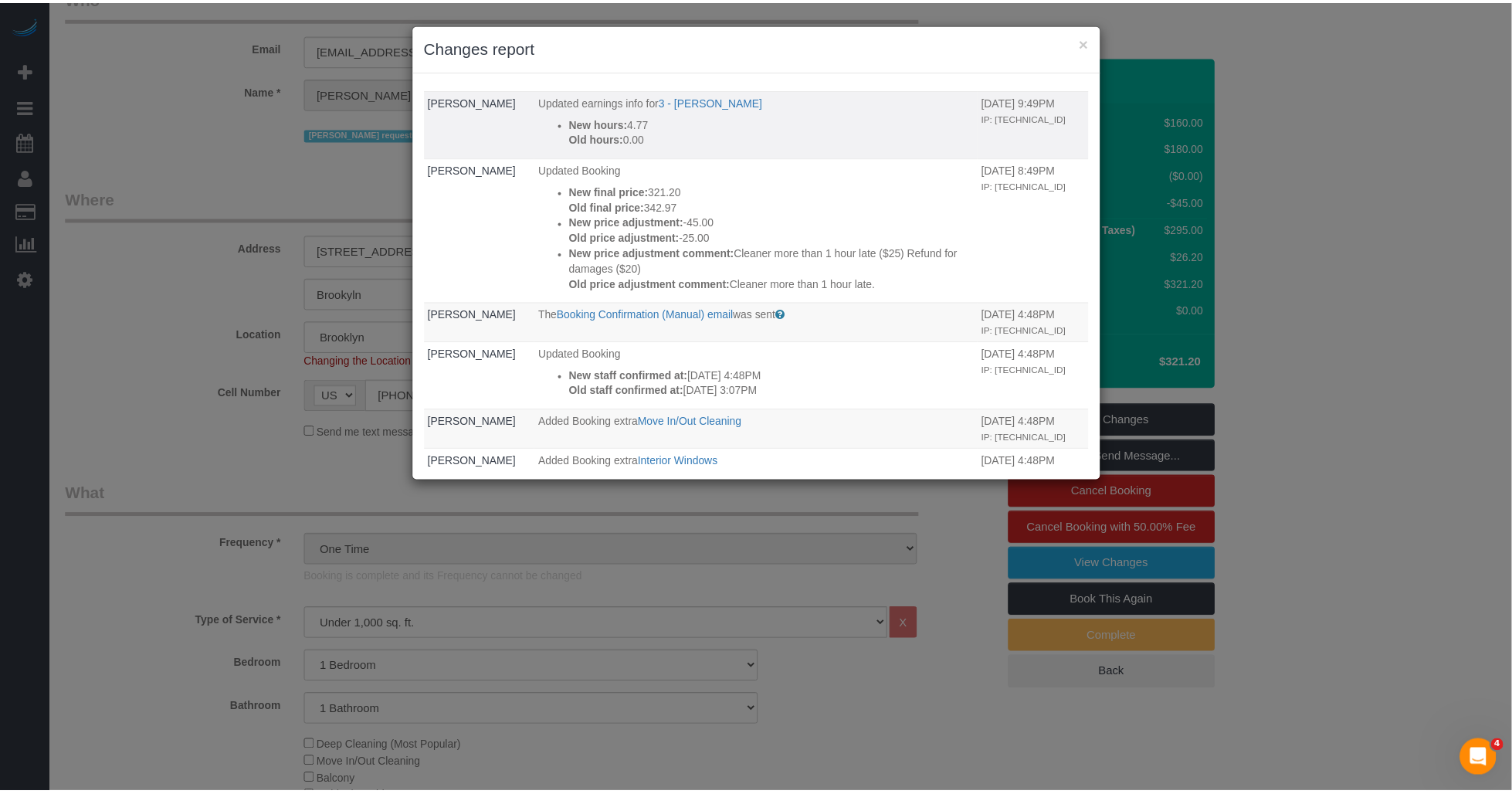
scroll to position [0, 0]
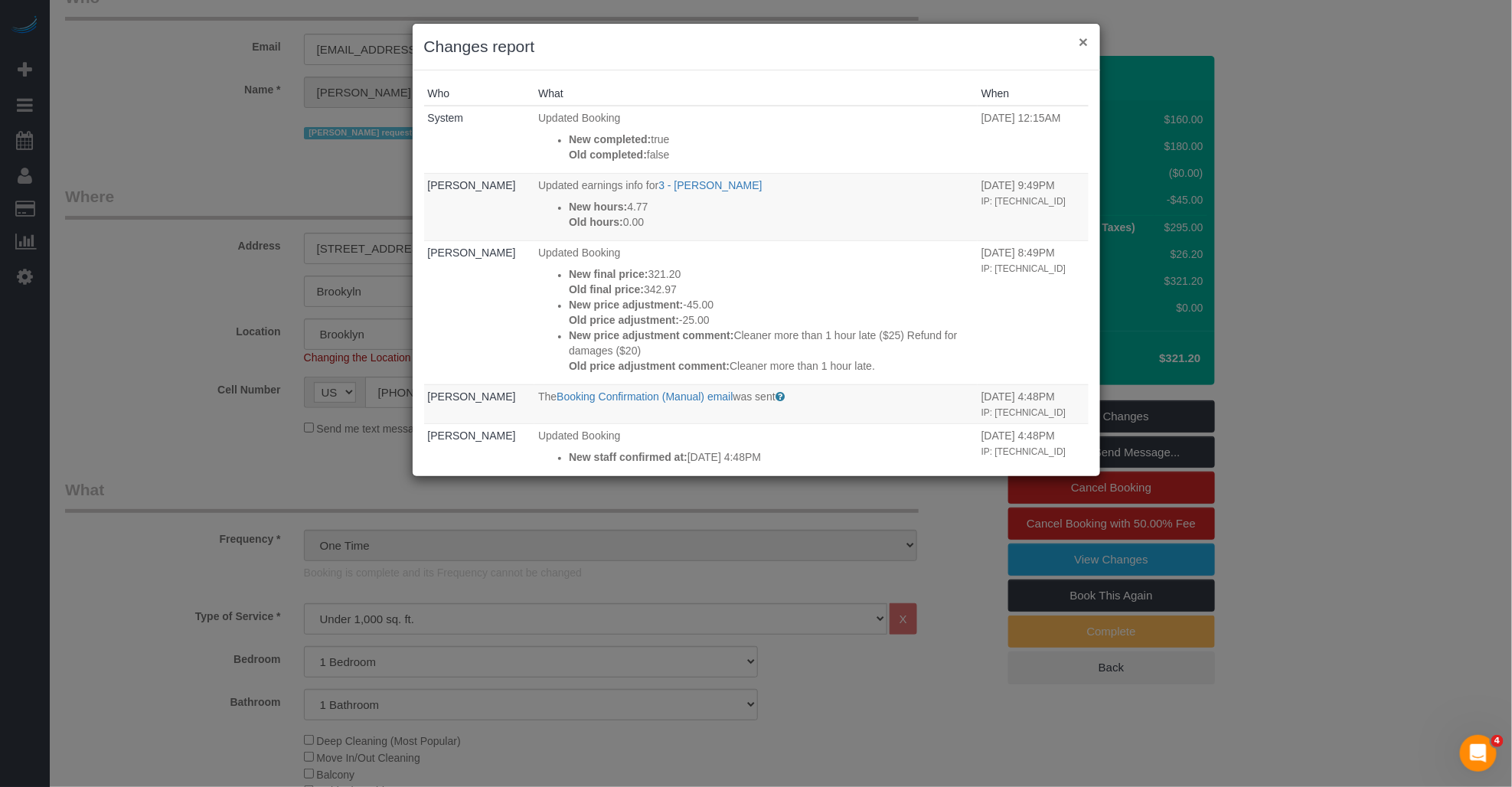
click at [1080, 39] on button "×" at bounding box center [1083, 41] width 10 height 16
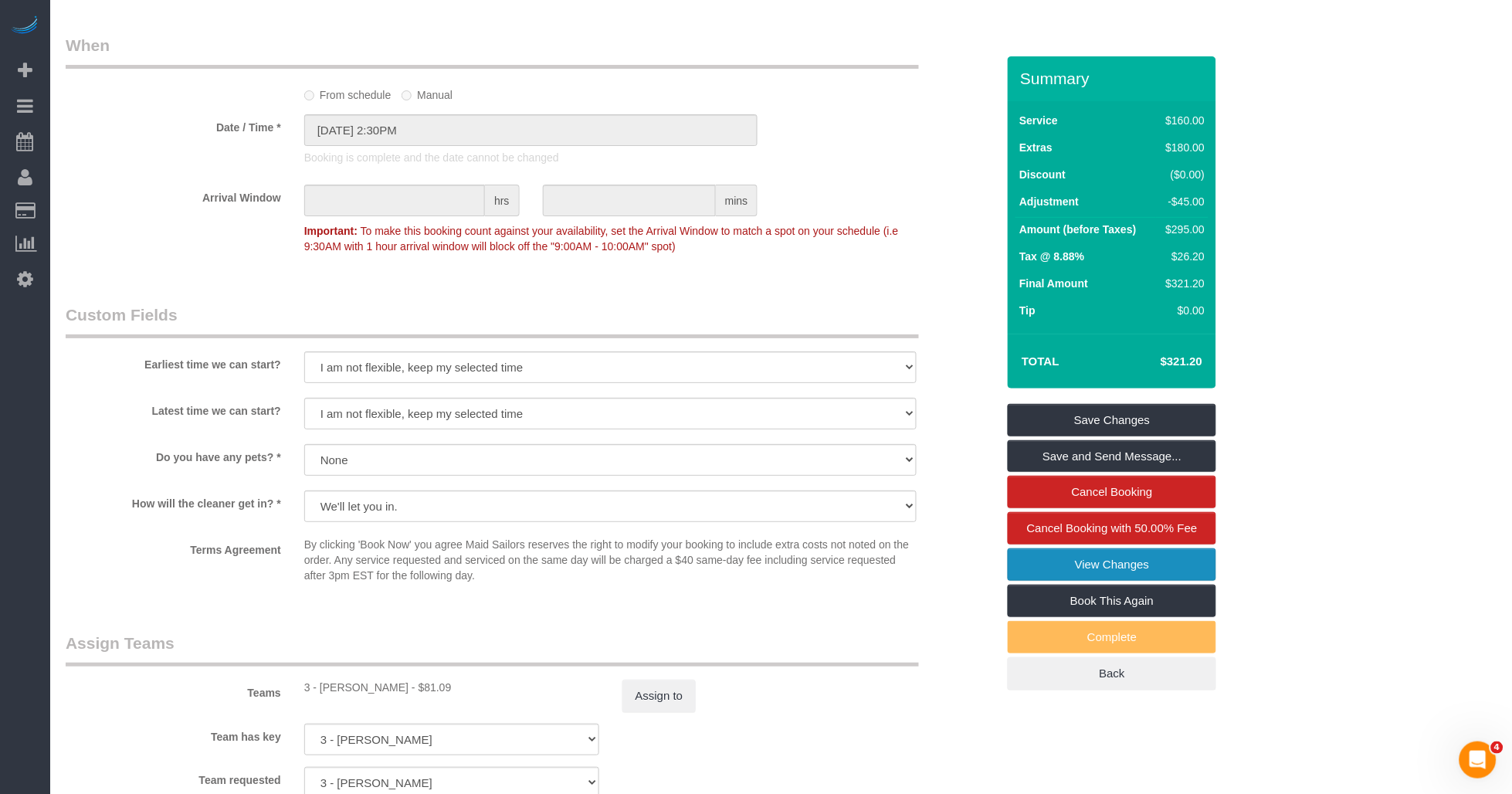
scroll to position [1888, 0]
